Goal: Task Accomplishment & Management: Complete application form

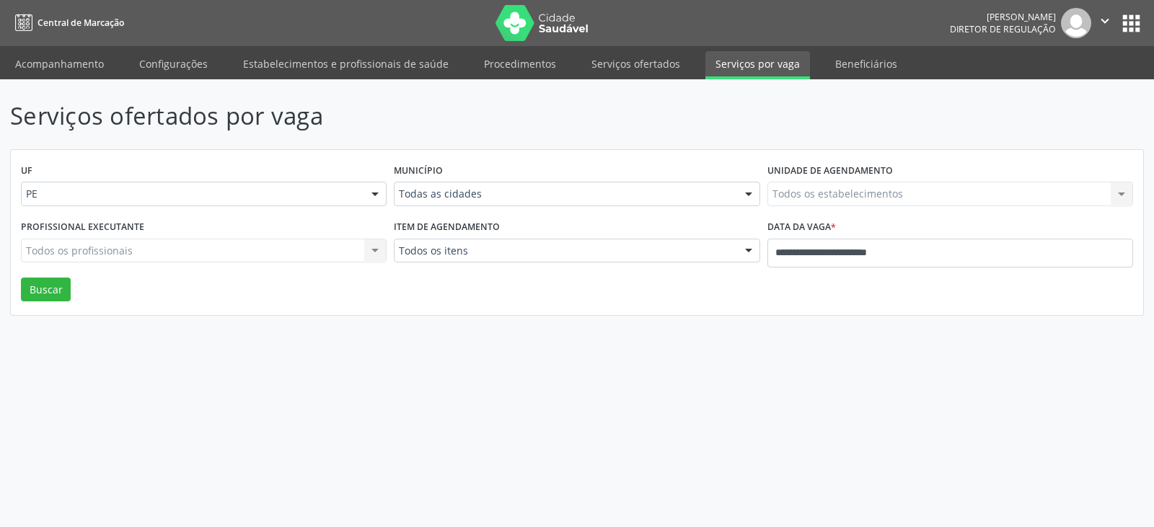
click at [49, 20] on span "Central de Marcação" at bounding box center [81, 23] width 87 height 12
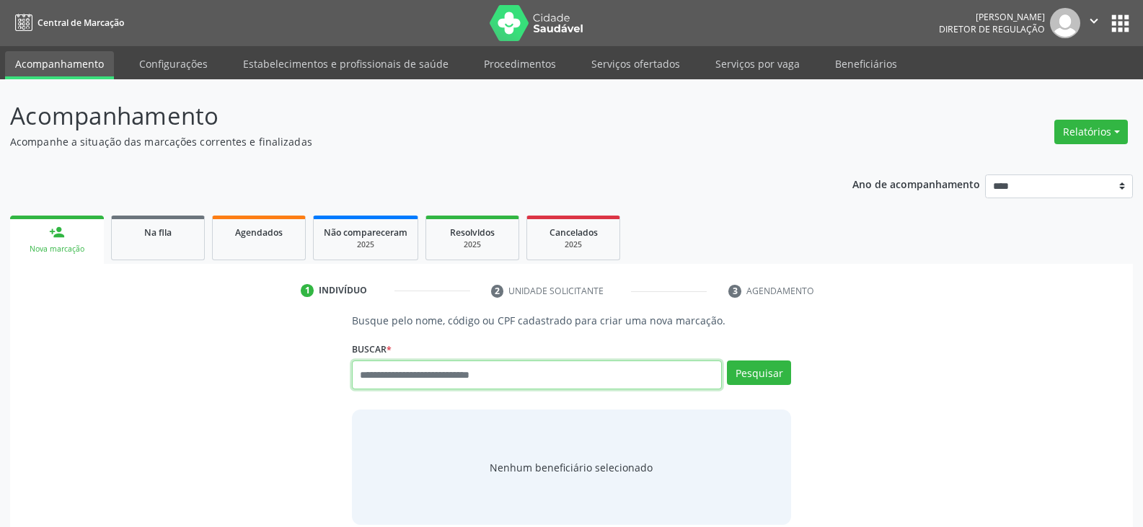
click at [430, 379] on input "text" at bounding box center [537, 375] width 370 height 29
type input "**********"
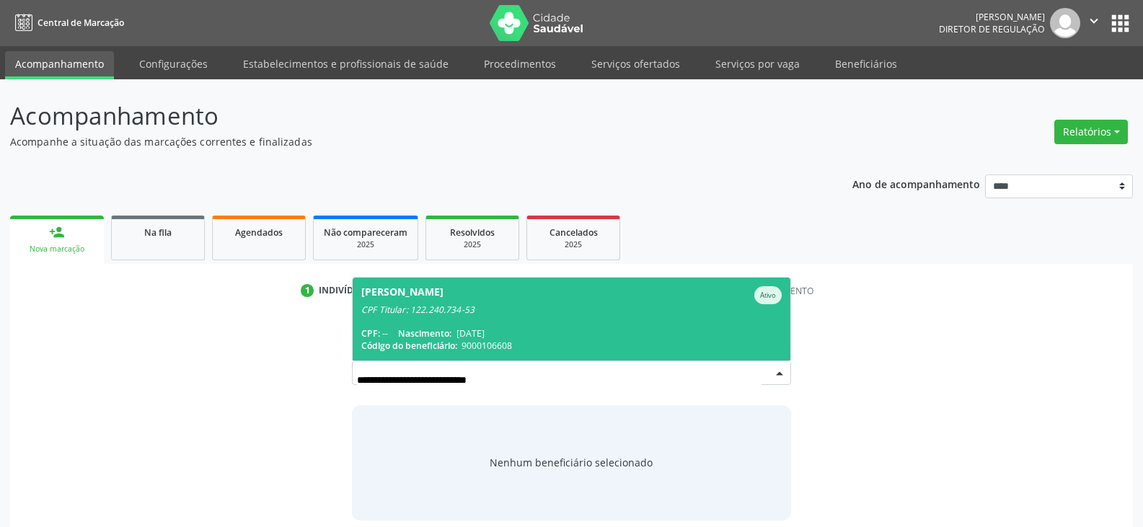
click at [522, 321] on span "Marinalva de Sousa Nascimento Ativo CPF Titular: 122.240.734-53 CPF: -- Nascime…" at bounding box center [572, 319] width 438 height 83
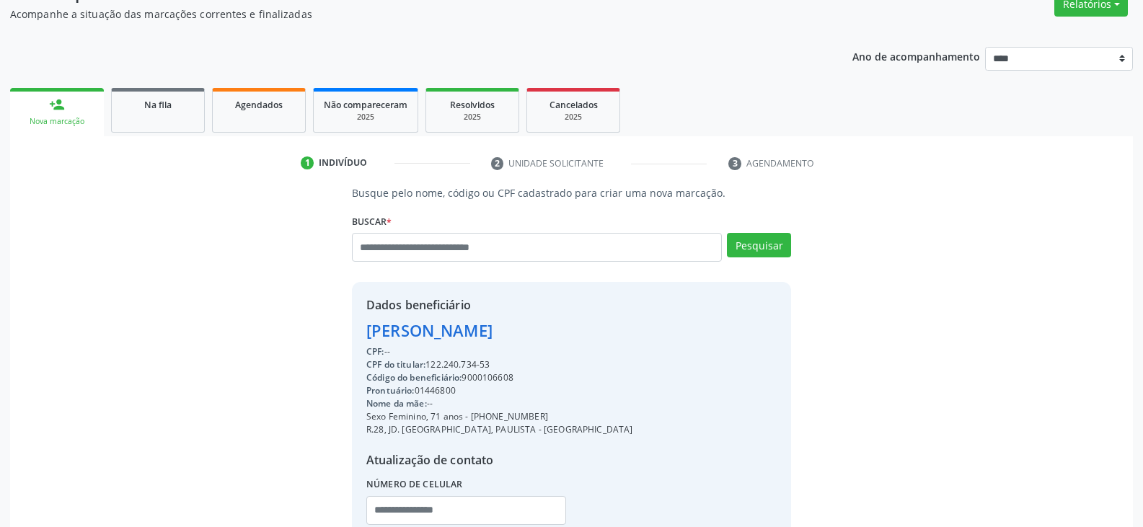
scroll to position [234, 0]
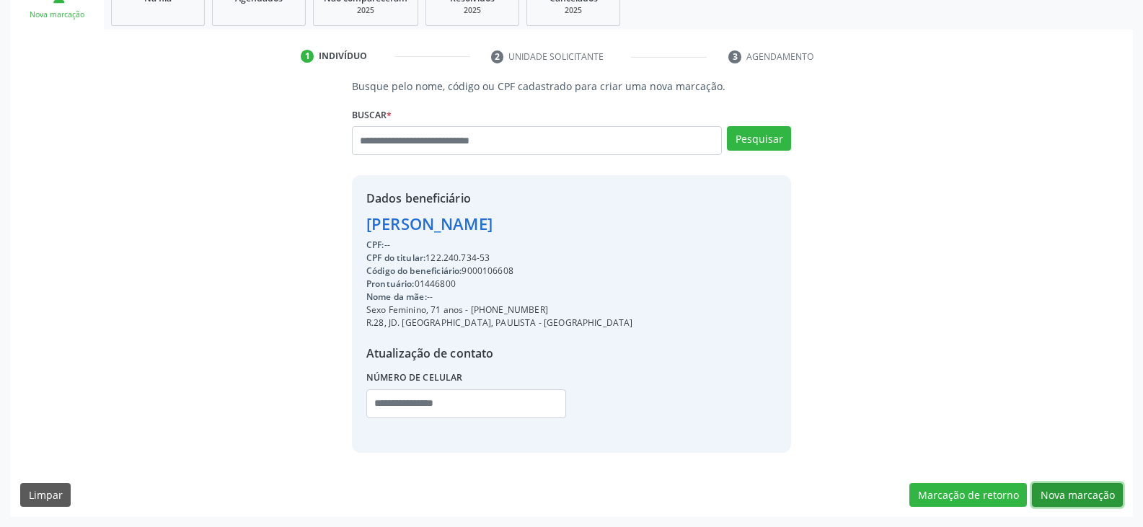
click at [1057, 495] on button "Nova marcação" at bounding box center [1077, 495] width 91 height 25
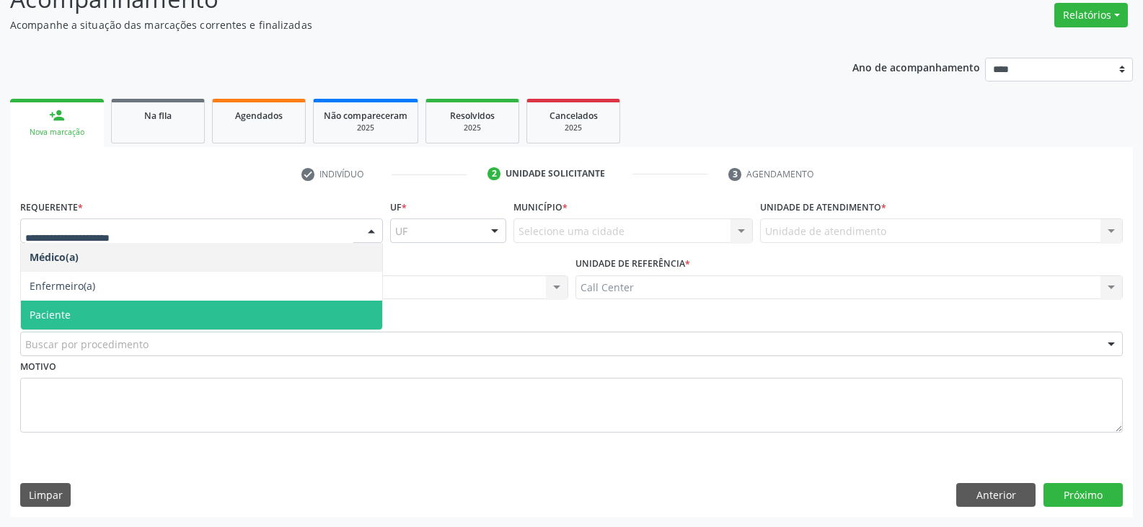
click at [163, 306] on span "Paciente" at bounding box center [201, 315] width 361 height 29
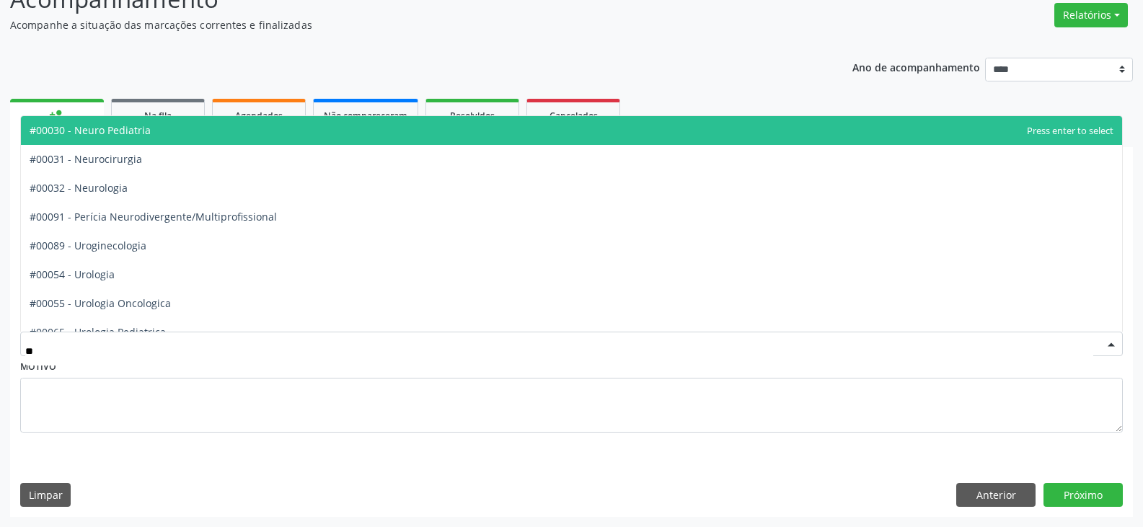
type input "***"
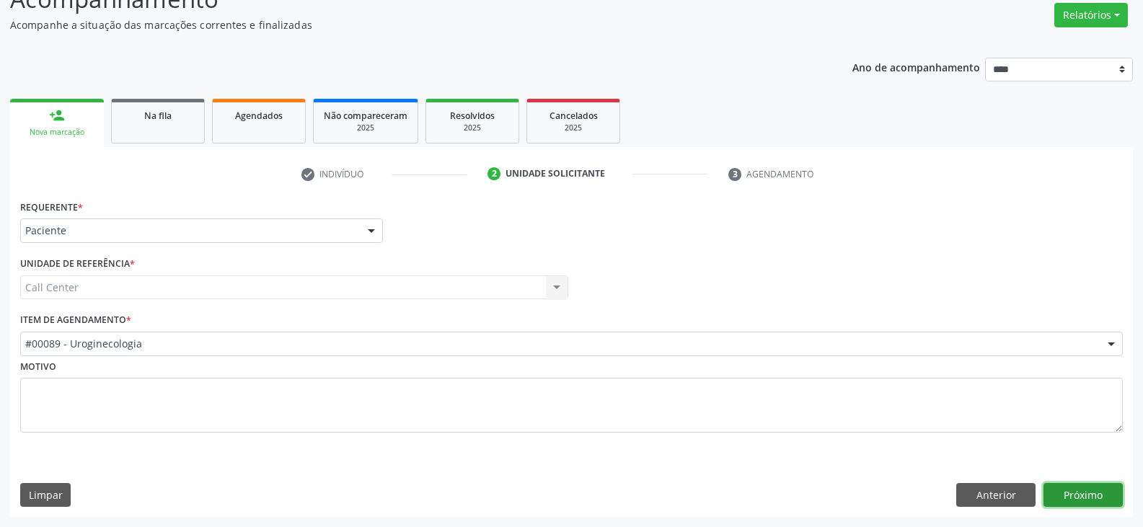
click at [1102, 493] on button "Próximo" at bounding box center [1083, 495] width 79 height 25
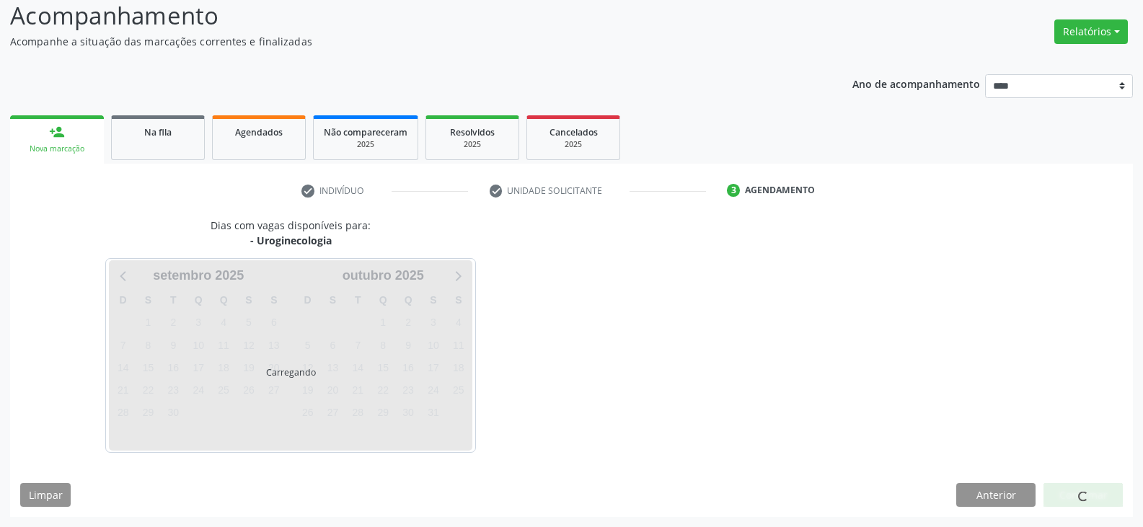
scroll to position [100, 0]
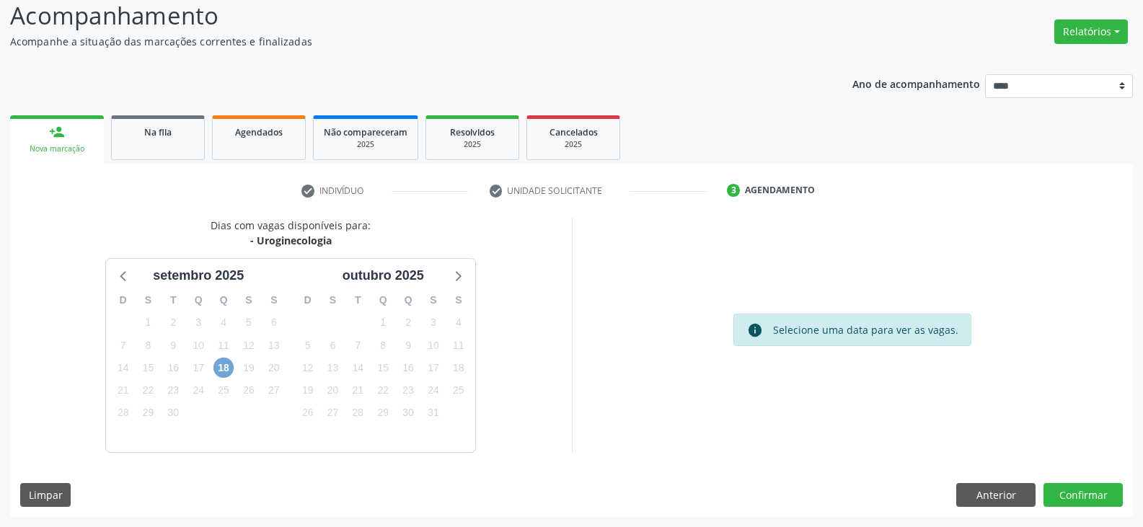
click at [223, 370] on span "18" at bounding box center [224, 368] width 20 height 20
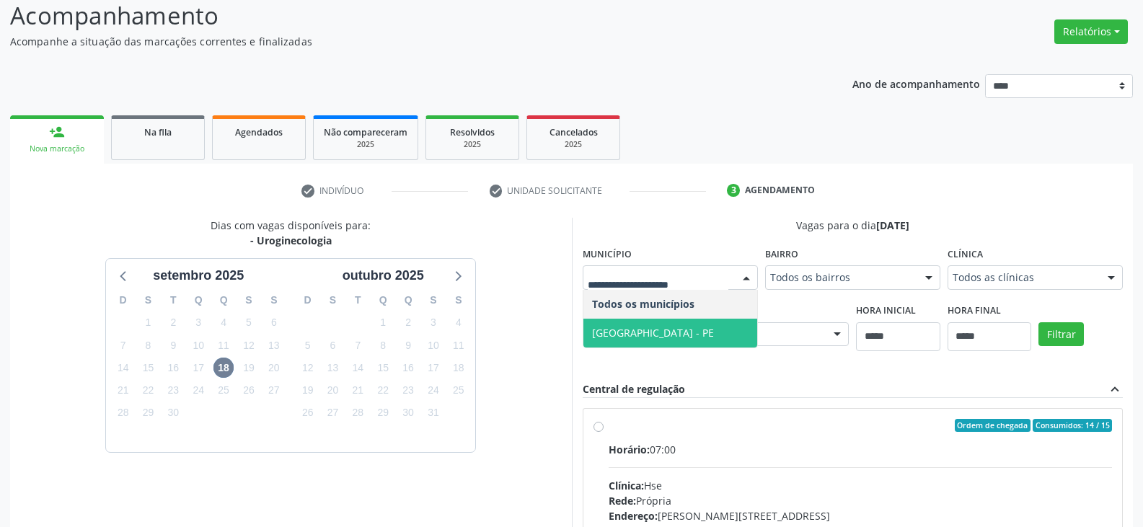
click at [666, 333] on span "Recife - PE" at bounding box center [671, 333] width 174 height 29
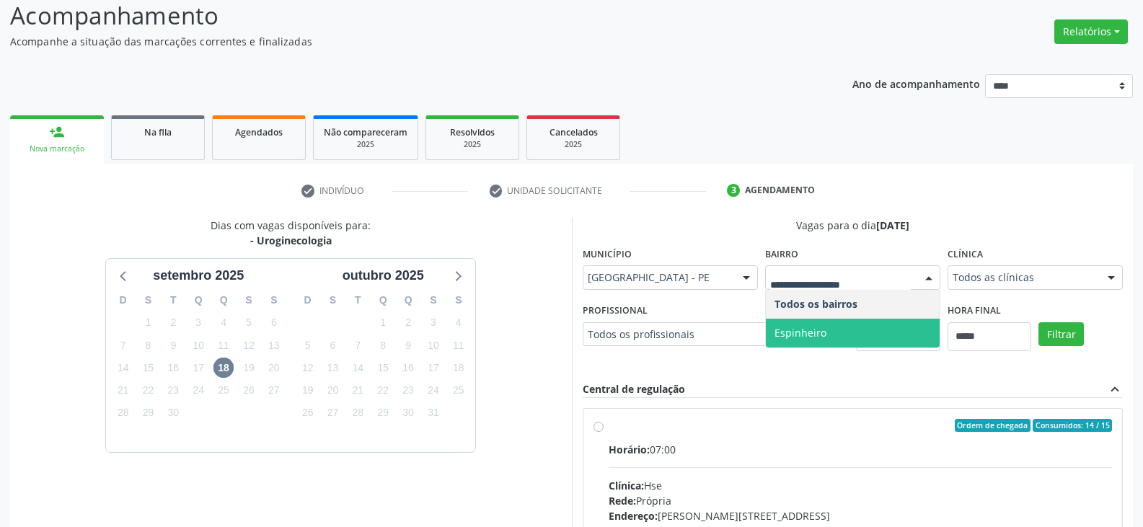
click at [840, 332] on span "Espinheiro" at bounding box center [853, 333] width 174 height 29
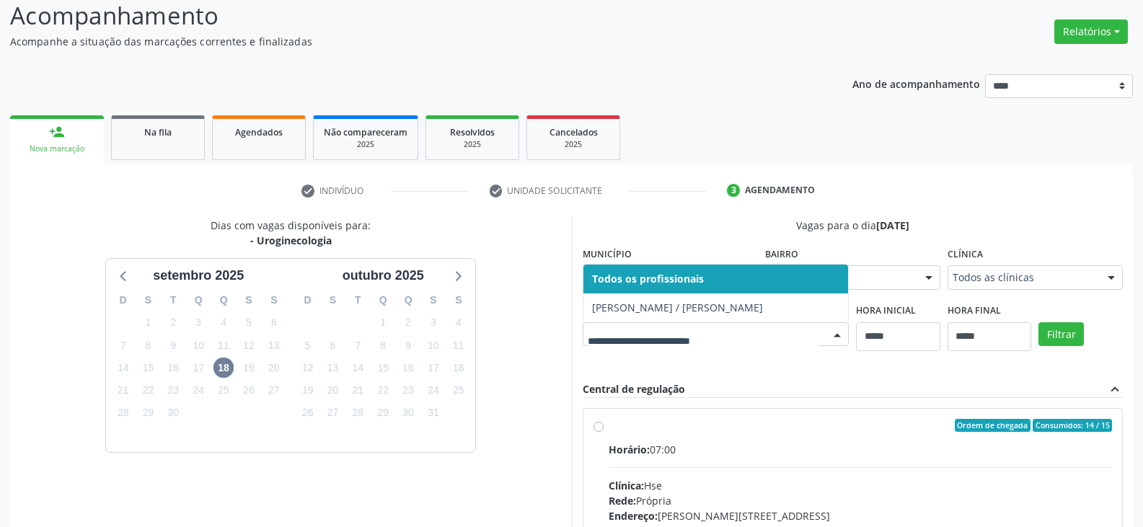
click at [782, 389] on div "Central de regulação expand_less" at bounding box center [853, 390] width 541 height 17
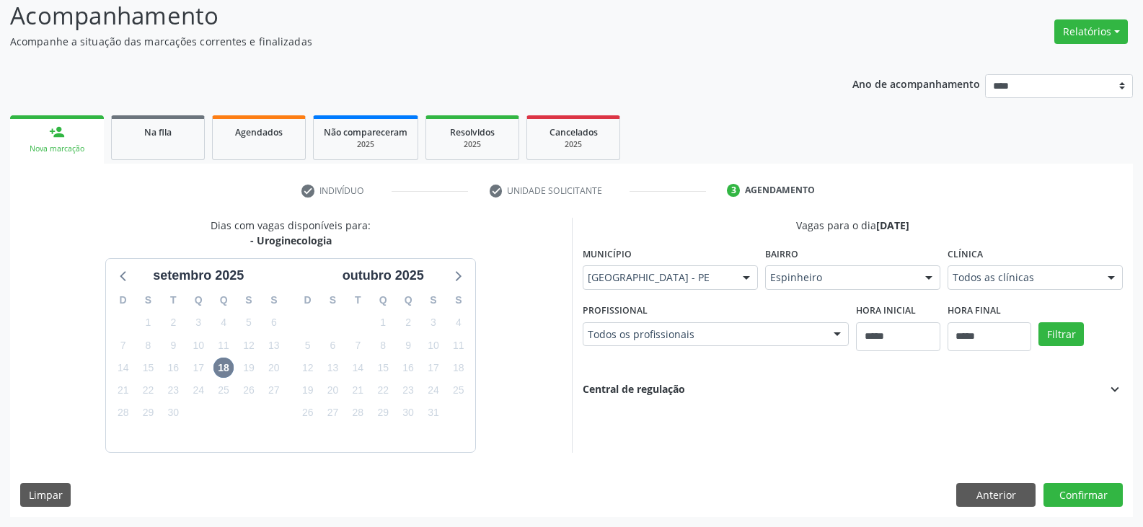
click at [839, 334] on div at bounding box center [838, 335] width 22 height 25
click at [838, 350] on fieldset "Profissional Todos os profissionais Todos os profissionais Flavio Cardoso de So…" at bounding box center [716, 328] width 267 height 56
click at [793, 128] on ul "person_add Nova marcação Na fila Agendados Não compareceram 2025 Resolvidos 202…" at bounding box center [571, 138] width 1123 height 52
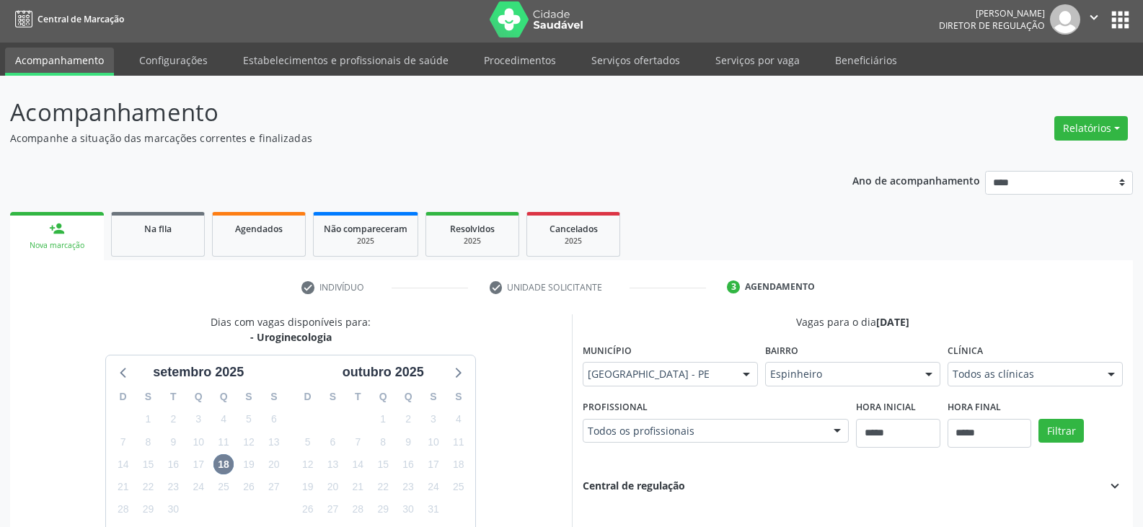
scroll to position [0, 0]
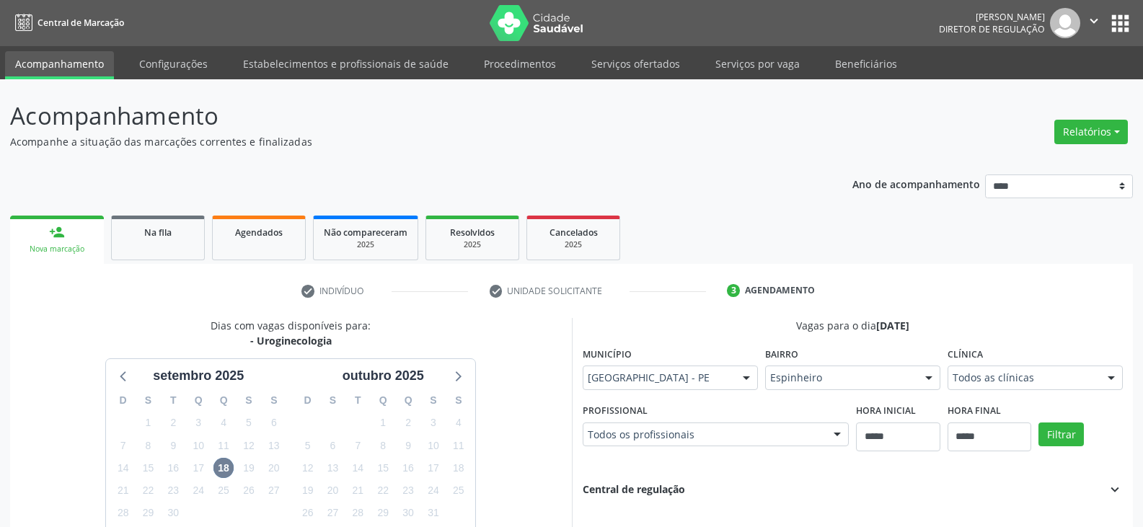
click at [71, 19] on span "Central de Marcação" at bounding box center [81, 23] width 87 height 12
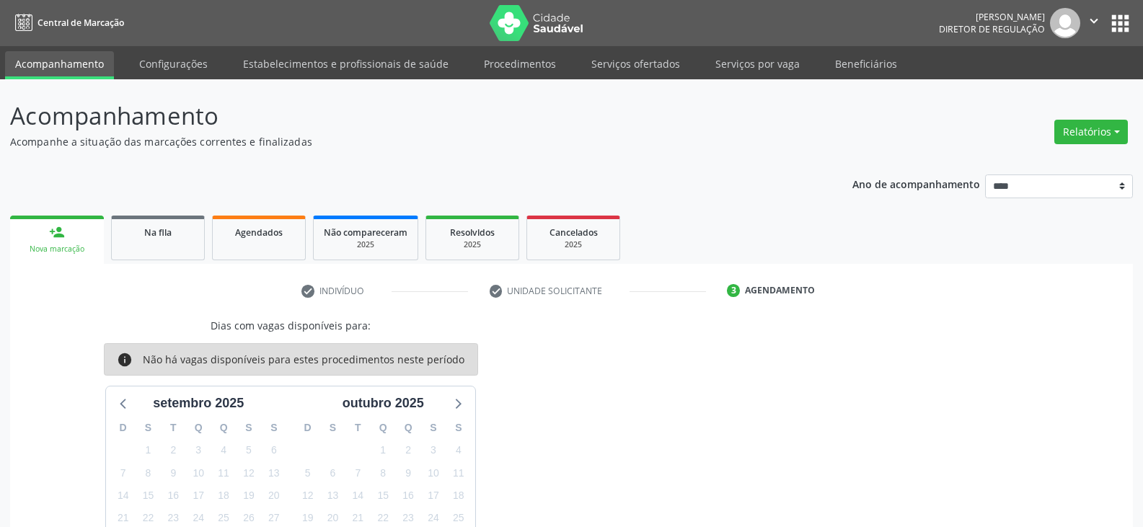
click at [375, 148] on p "Acompanhe a situação das marcações correntes e finalizadas" at bounding box center [403, 141] width 786 height 15
click at [71, 24] on span "Central de Marcação" at bounding box center [81, 23] width 87 height 12
click at [61, 32] on link "Central de Marcação" at bounding box center [67, 23] width 114 height 24
click at [89, 19] on span "Central de Marcação" at bounding box center [81, 23] width 87 height 12
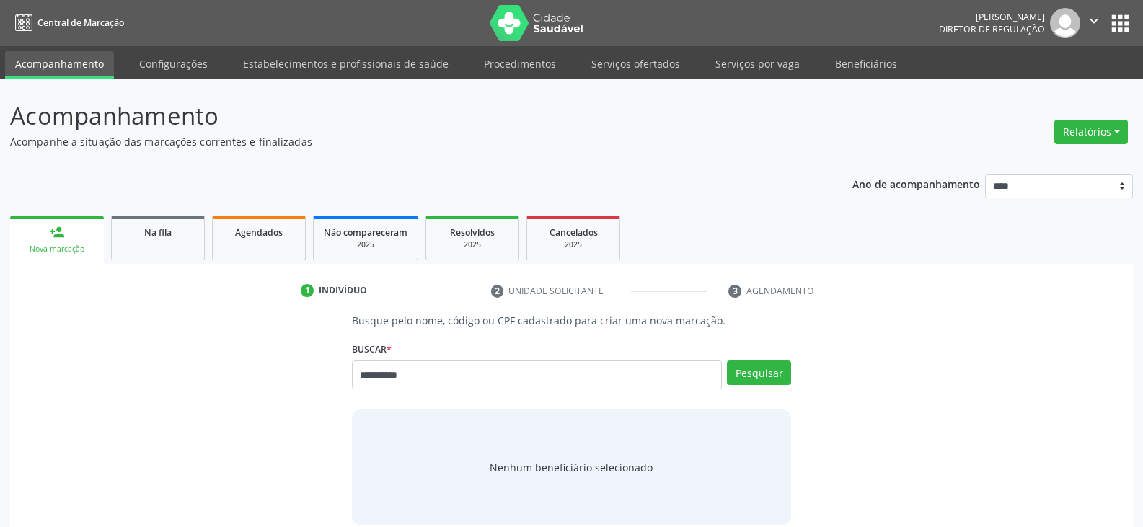
type input "*********"
